Goal: Transaction & Acquisition: Subscribe to service/newsletter

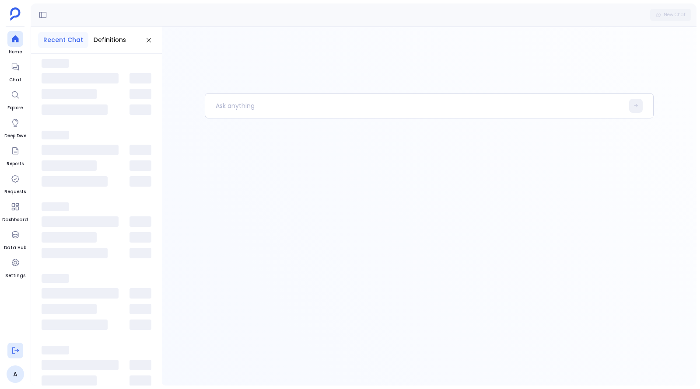
click at [12, 351] on icon at bounding box center [15, 351] width 7 height 7
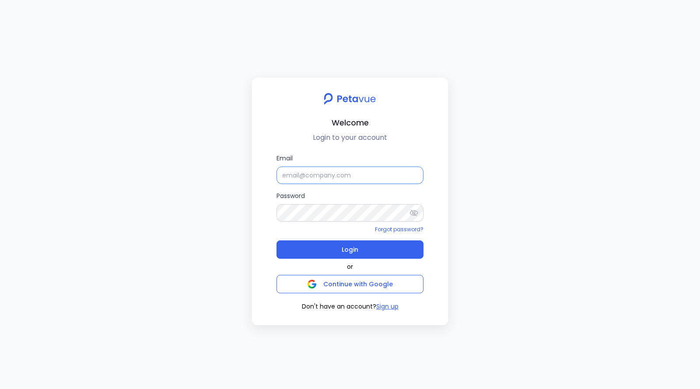
type input "[EMAIL_ADDRESS][DOMAIN_NAME]"
click at [387, 305] on button "Sign up" at bounding box center [387, 306] width 22 height 9
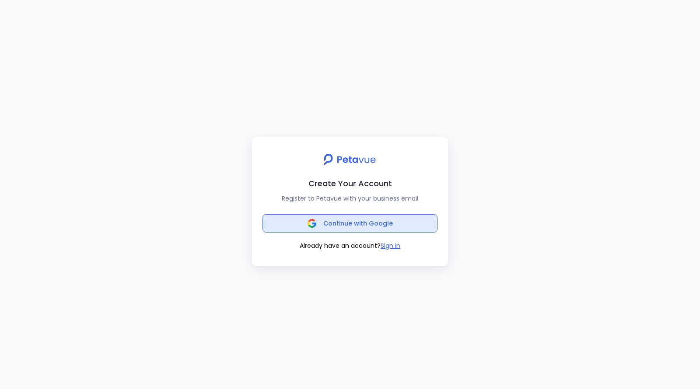
click at [357, 223] on span "Continue with Google" at bounding box center [358, 223] width 70 height 9
